Goal: Transaction & Acquisition: Obtain resource

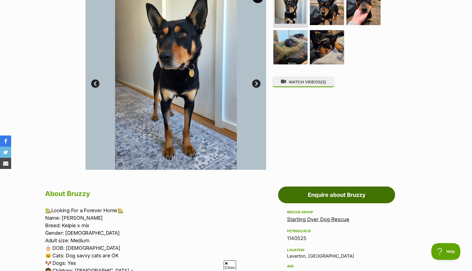
click at [317, 195] on link "Enquire about Bruzzy" at bounding box center [336, 194] width 117 height 17
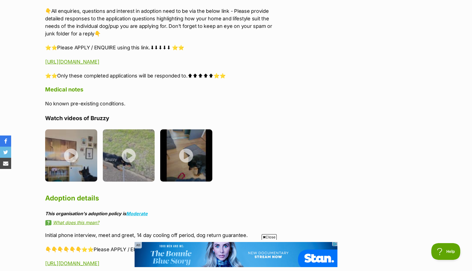
scroll to position [858, 0]
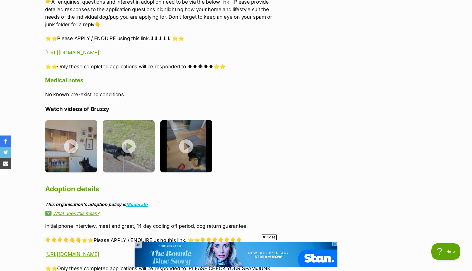
click at [269, 236] on span "Close" at bounding box center [268, 237] width 15 height 6
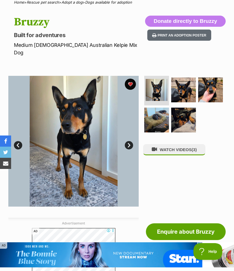
scroll to position [57, 0]
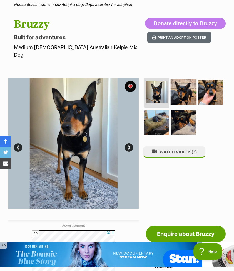
click at [181, 87] on img at bounding box center [184, 92] width 26 height 26
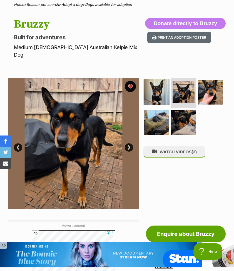
click at [152, 84] on img at bounding box center [157, 92] width 26 height 26
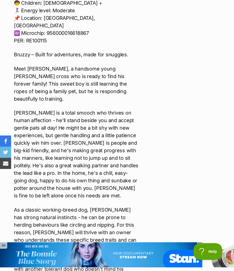
scroll to position [1044, 0]
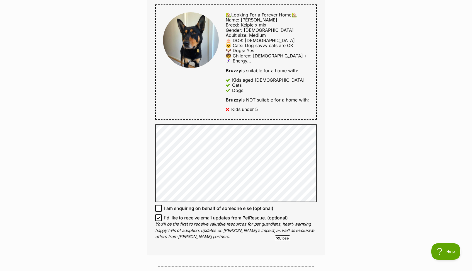
scroll to position [300, 0]
click at [282, 237] on span "Close" at bounding box center [282, 238] width 15 height 6
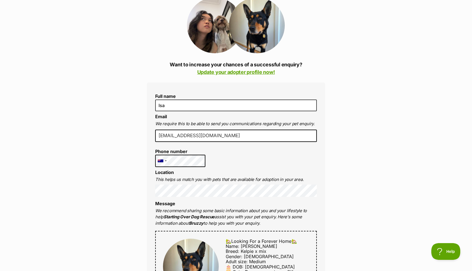
scroll to position [58, 0]
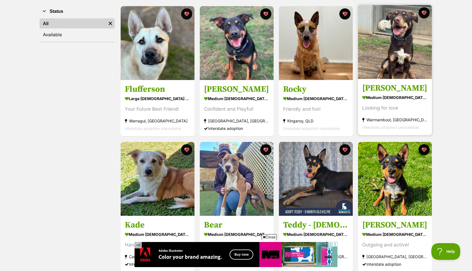
scroll to position [119, 0]
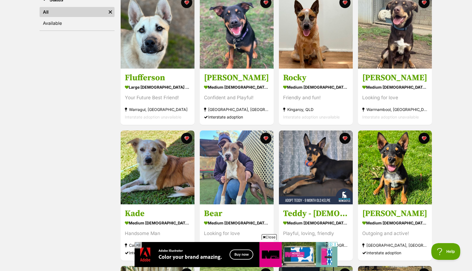
click at [267, 238] on span "Close" at bounding box center [268, 237] width 15 height 6
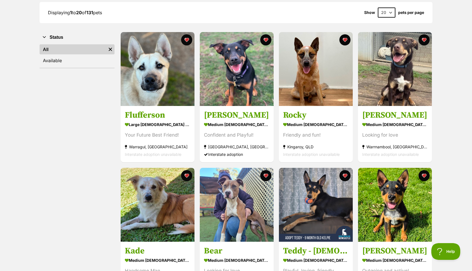
scroll to position [82, 0]
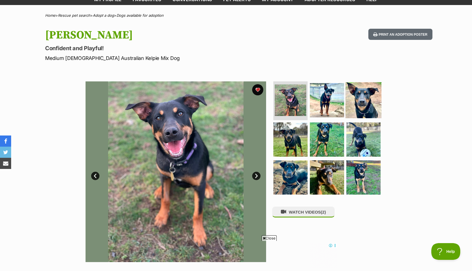
scroll to position [40, 0]
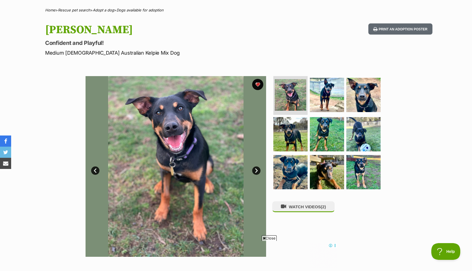
click at [268, 236] on span "Close" at bounding box center [268, 238] width 15 height 6
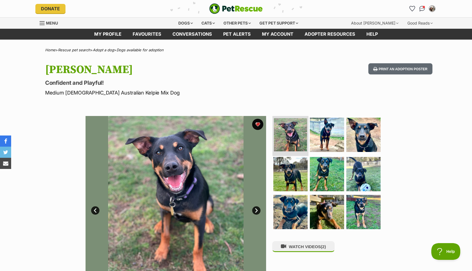
scroll to position [0, 0]
click at [321, 170] on img at bounding box center [327, 174] width 36 height 36
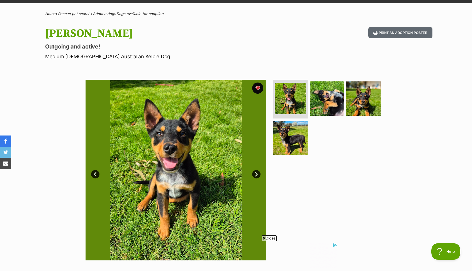
click at [268, 237] on span "Close" at bounding box center [268, 238] width 15 height 6
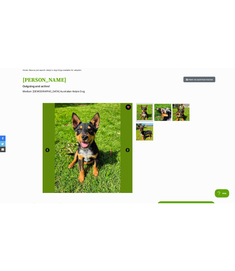
scroll to position [42, 0]
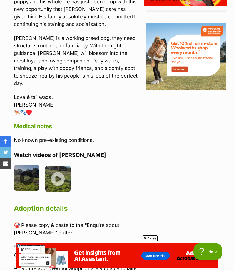
click at [34, 165] on img at bounding box center [27, 178] width 26 height 26
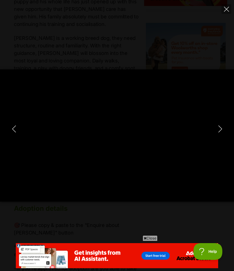
click at [219, 129] on icon "Next" at bounding box center [220, 128] width 7 height 7
type input "66.73"
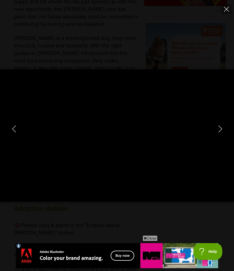
type input "100"
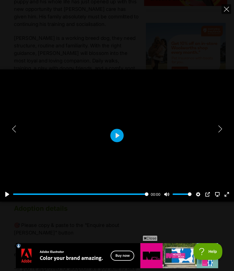
click at [225, 8] on icon "Close" at bounding box center [226, 9] width 5 height 5
